Goal: Task Accomplishment & Management: Manage account settings

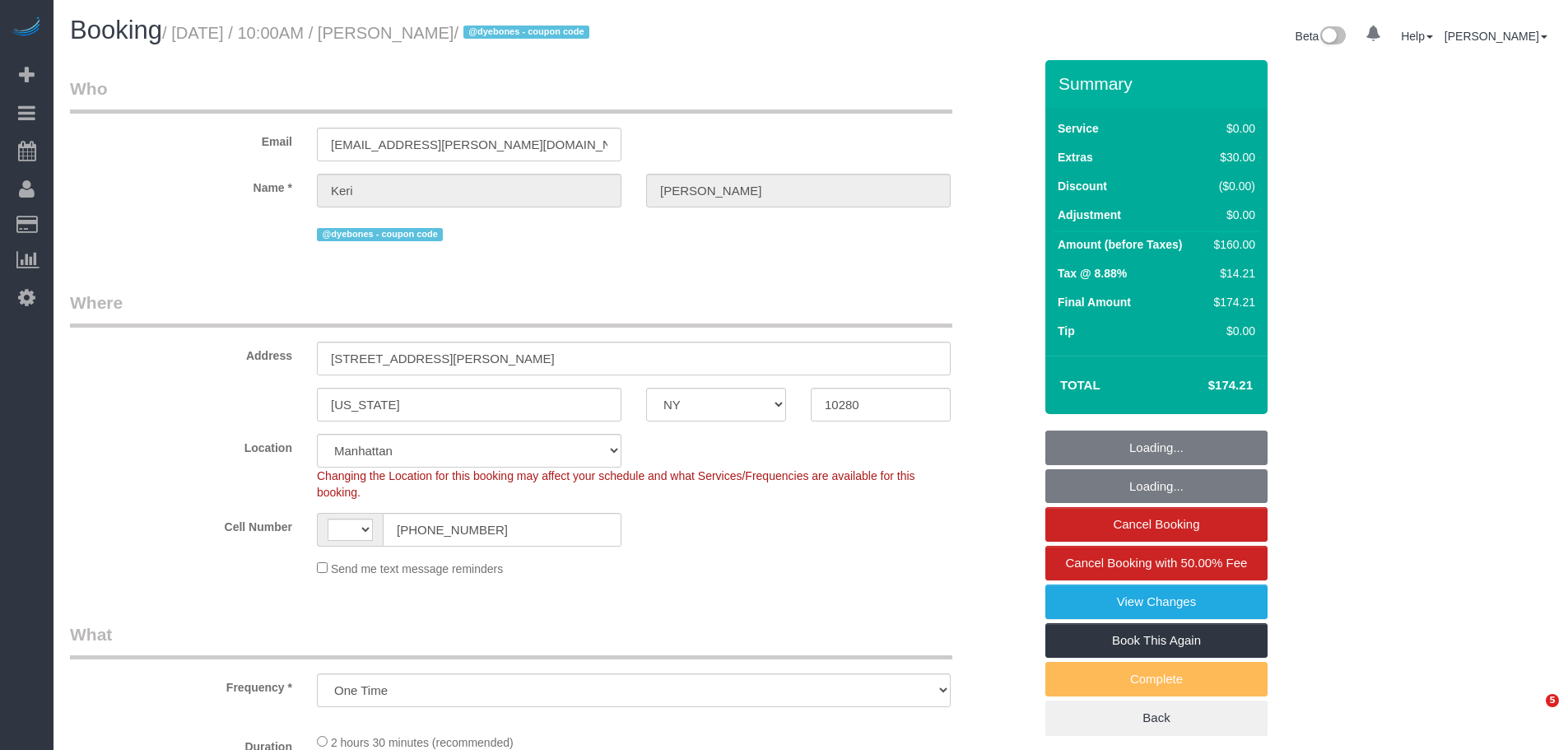
select select "NY"
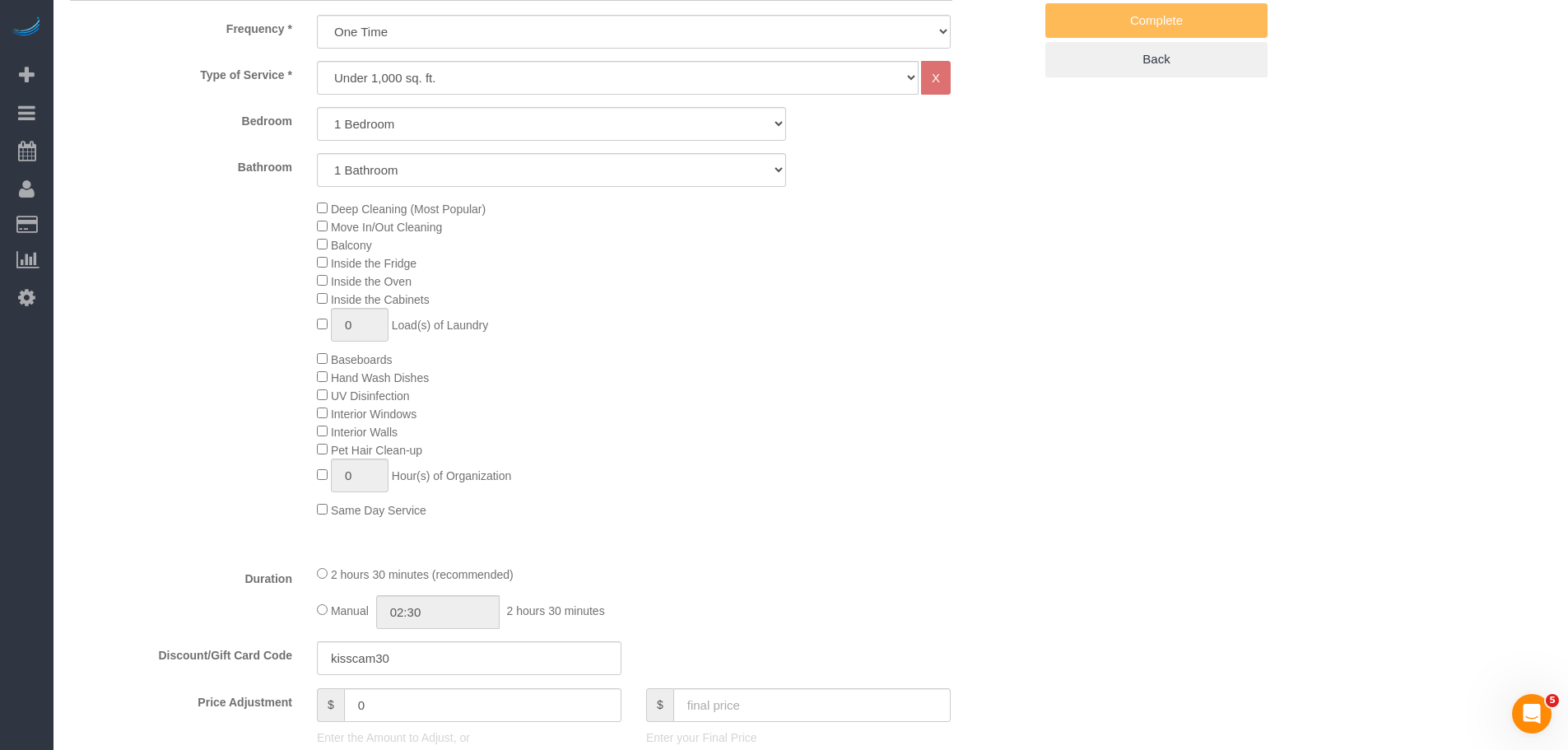
select select "string:[GEOGRAPHIC_DATA]"
select select "object:1561"
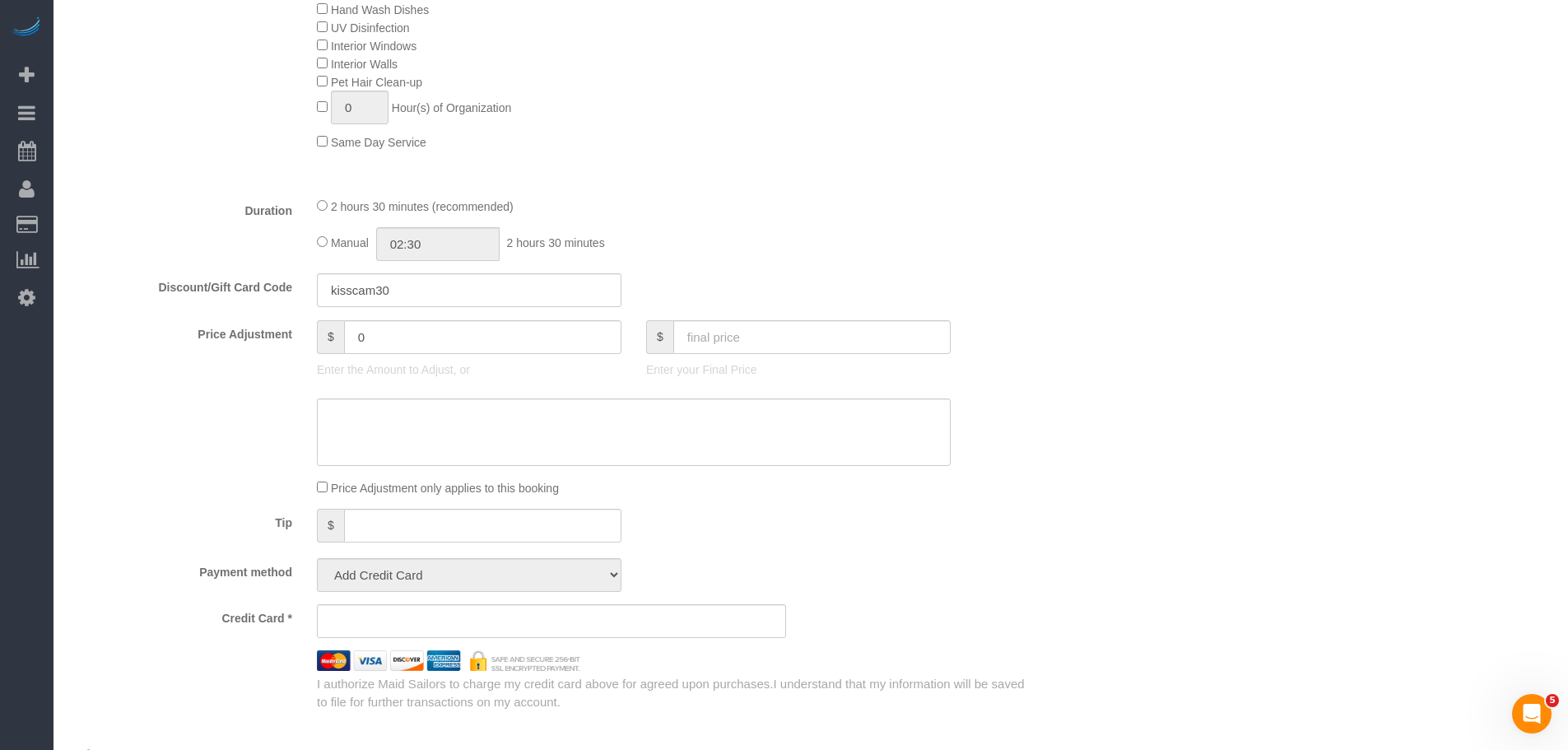
select select "string:stripe-pm_1S8uyx4VGloSiKo7iBsBluaG"
select select "spot1"
select select "number:58"
select select "number:72"
select select "number:15"
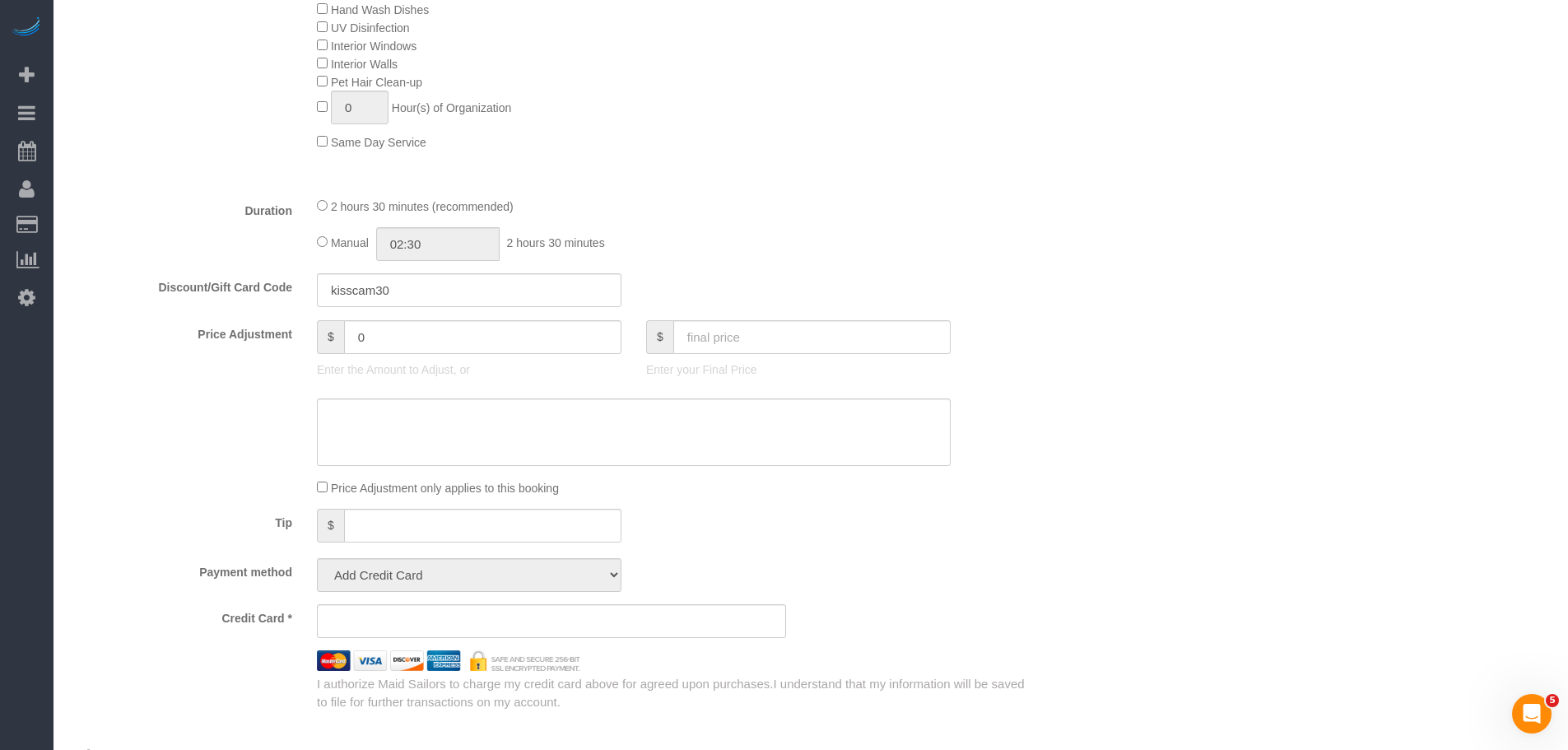
select select "number:5"
select select "1"
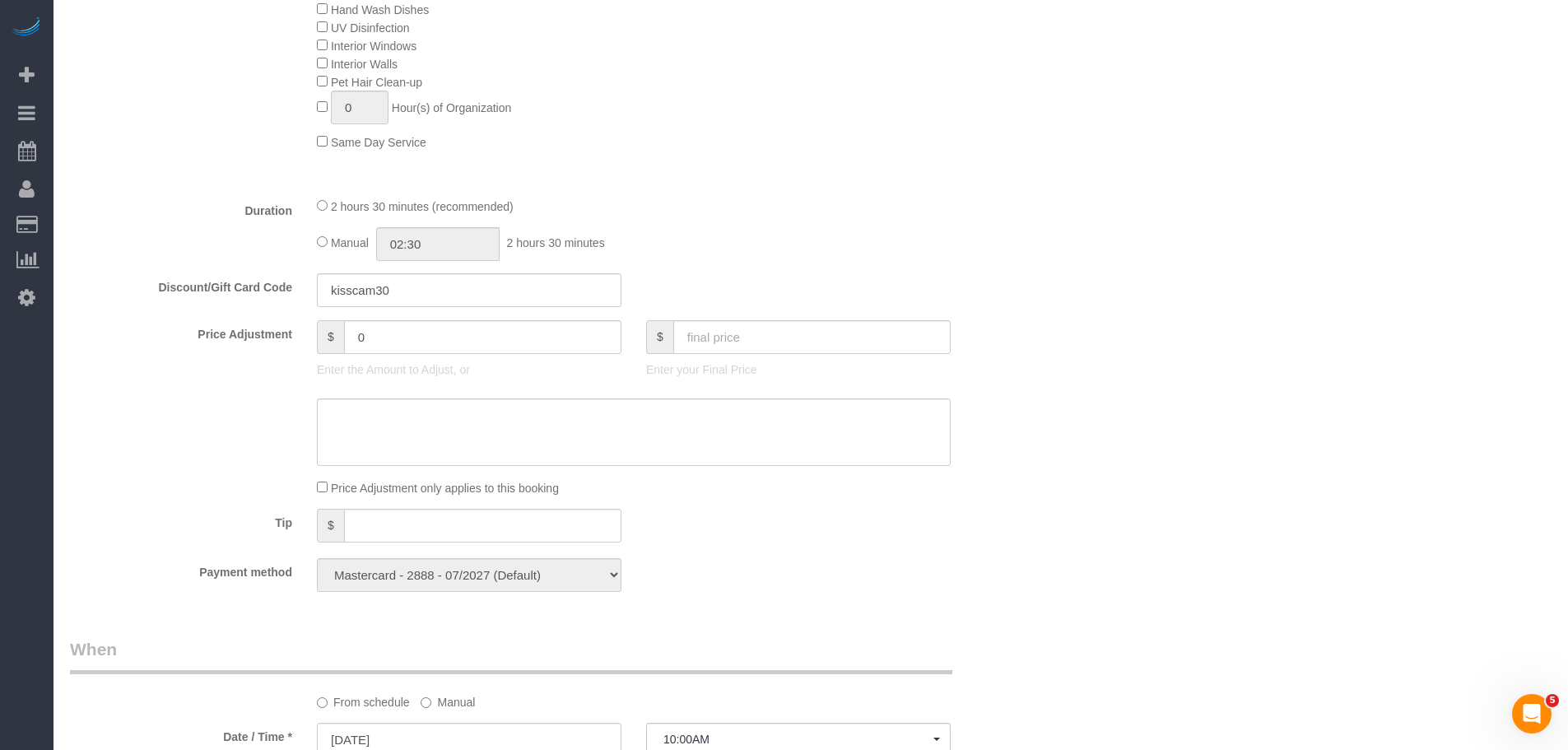
scroll to position [1070, 0]
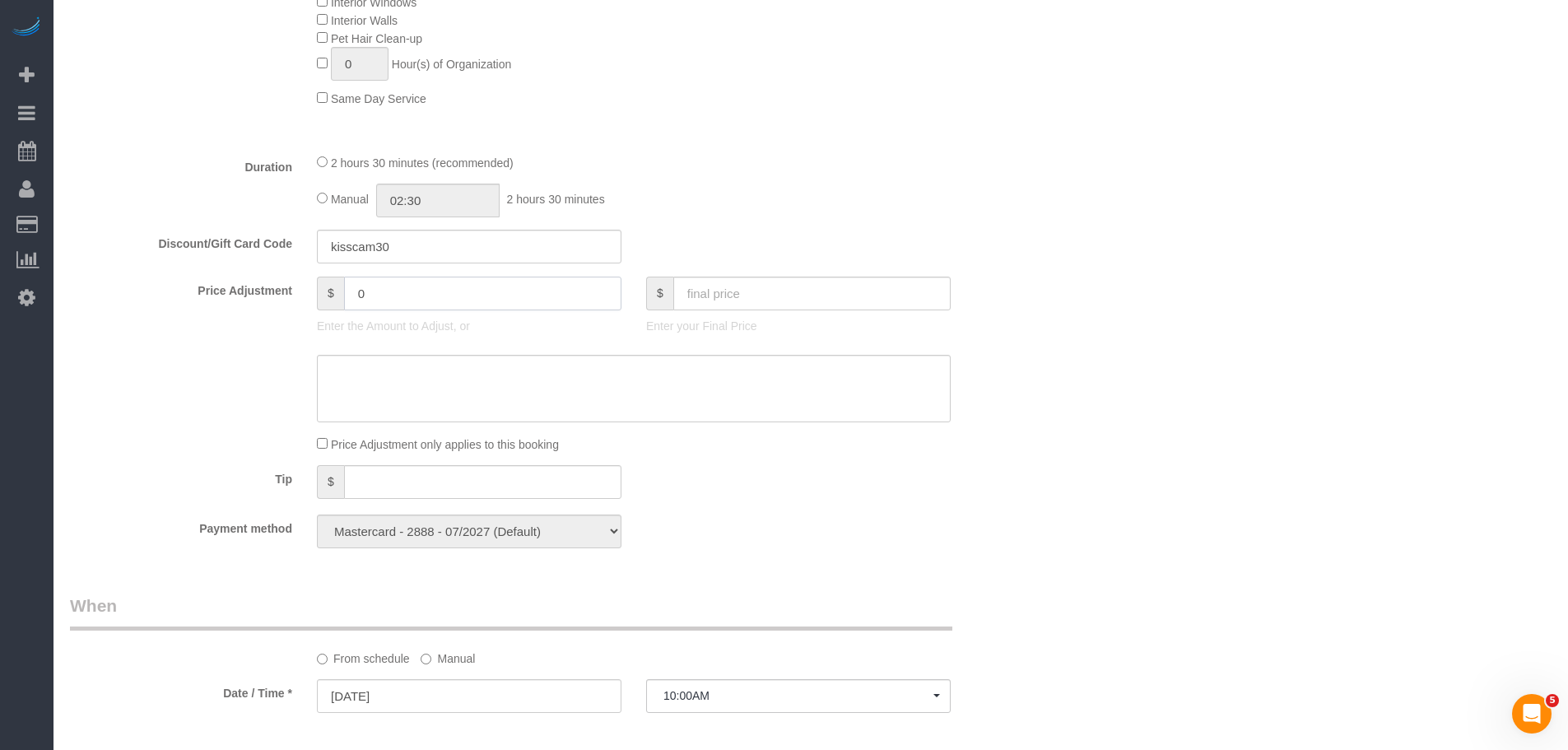
click at [234, 299] on div "Price Adjustment $ 0 Enter the Amount to Adjust, or $ Enter your Final Price" at bounding box center [551, 310] width 987 height 66
type input "30"
click at [394, 348] on sui-booking-price-adjustment "Price Adjustment $ 30 Enter the Amount to Adjust, or $ Enter your Final Price P…" at bounding box center [550, 364] width 963 height 176
click at [419, 367] on textarea at bounding box center [634, 388] width 634 height 68
type textarea "additional 30min"
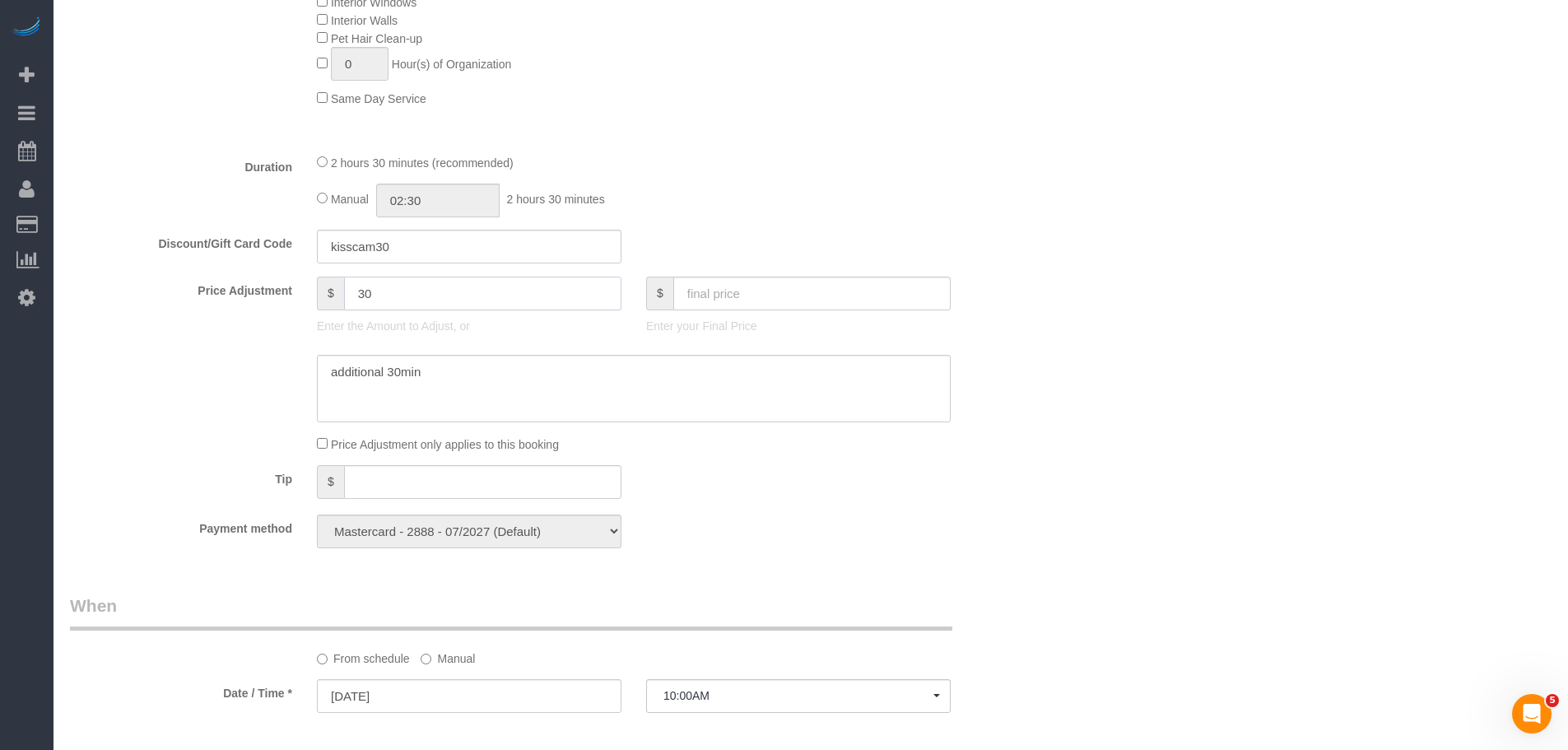
drag, startPoint x: 402, startPoint y: 287, endPoint x: 256, endPoint y: 305, distance: 147.1
click at [209, 299] on div "Price Adjustment $ 30 Enter the Amount to Adjust, or $ Enter your Final Price" at bounding box center [551, 310] width 987 height 66
type input "40"
click at [853, 195] on div "Manual 02:30 2 hours 30 minutes" at bounding box center [634, 200] width 634 height 34
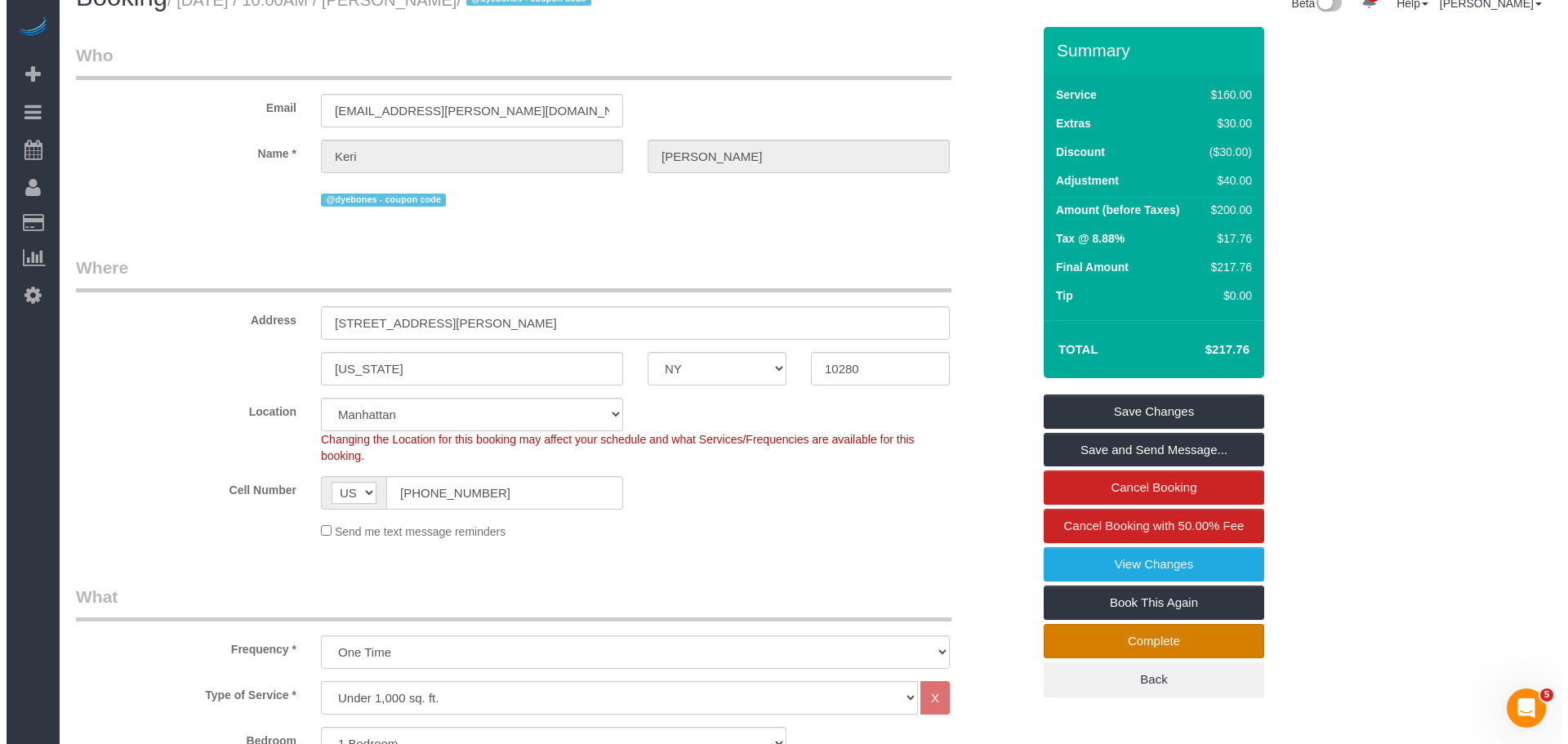
scroll to position [0, 0]
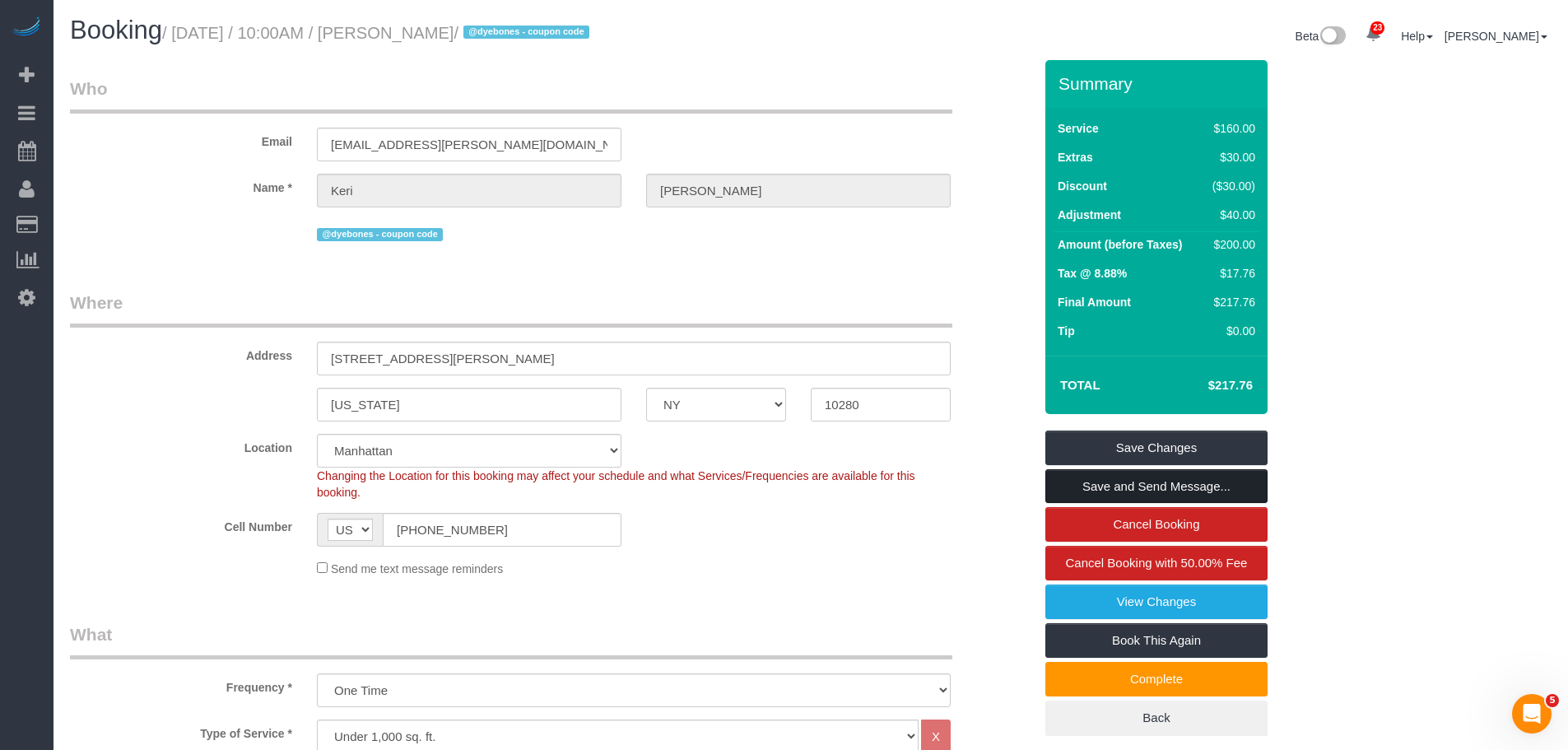
click at [1176, 490] on link "Save and Send Message..." at bounding box center [1156, 486] width 223 height 35
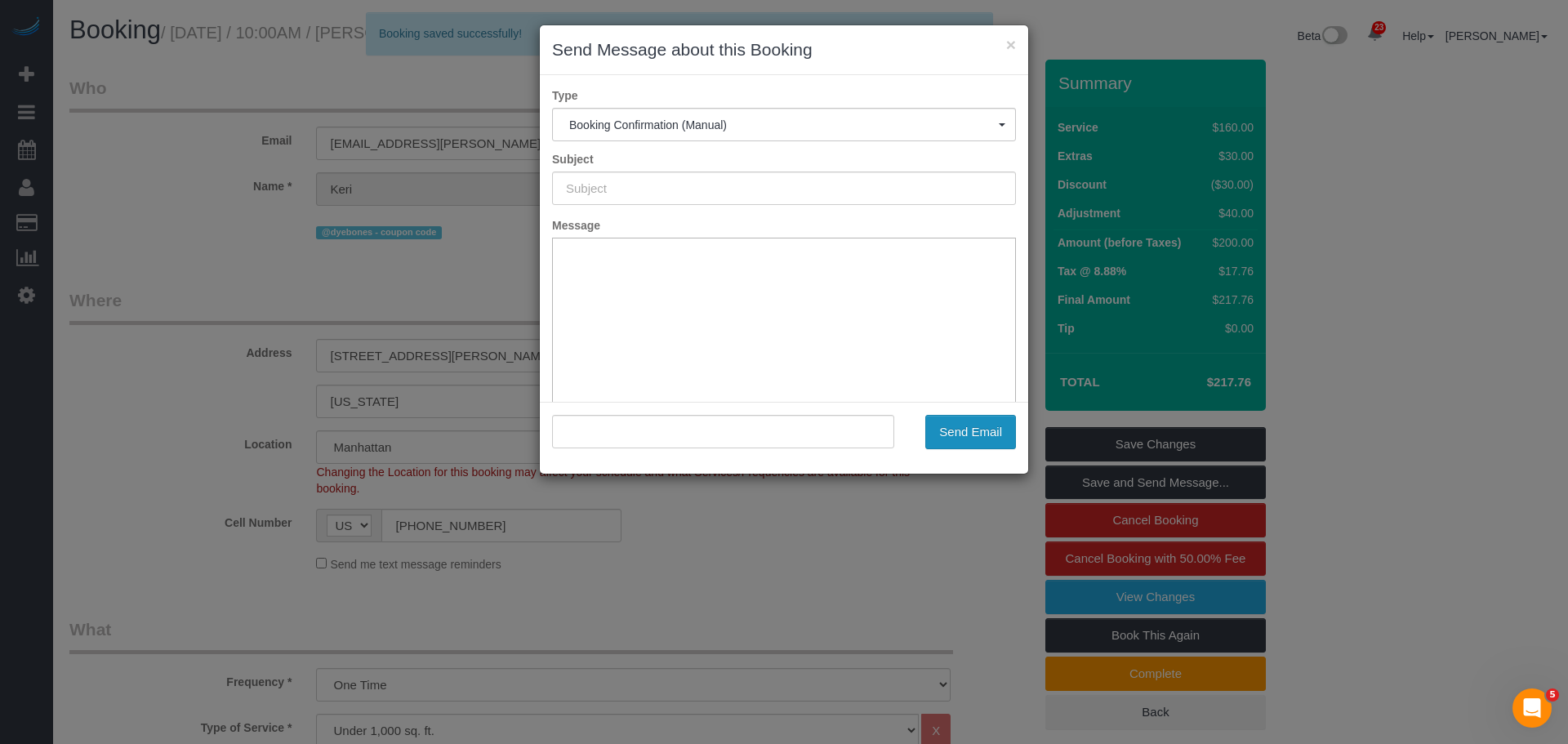
type input "Cleaning Confirmed for [DATE] 10:00am"
type input ""[PERSON_NAME]" <[PERSON_NAME][EMAIL_ADDRESS][PERSON_NAME][DOMAIN_NAME]>"
click at [981, 430] on button "Send Email" at bounding box center [971, 432] width 91 height 35
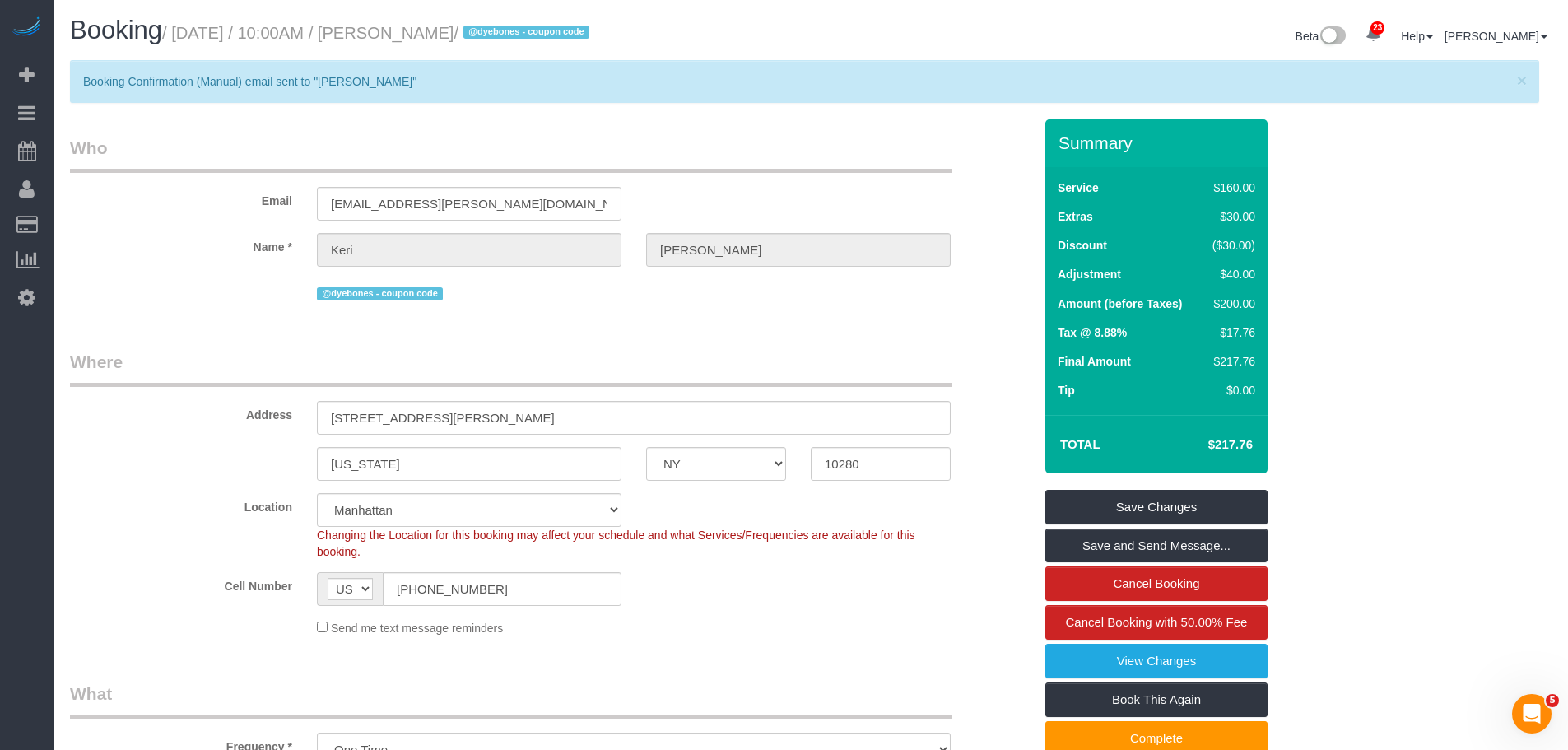
click at [485, 155] on legend "Who" at bounding box center [510, 154] width 882 height 37
